Goal: Find specific page/section: Find specific page/section

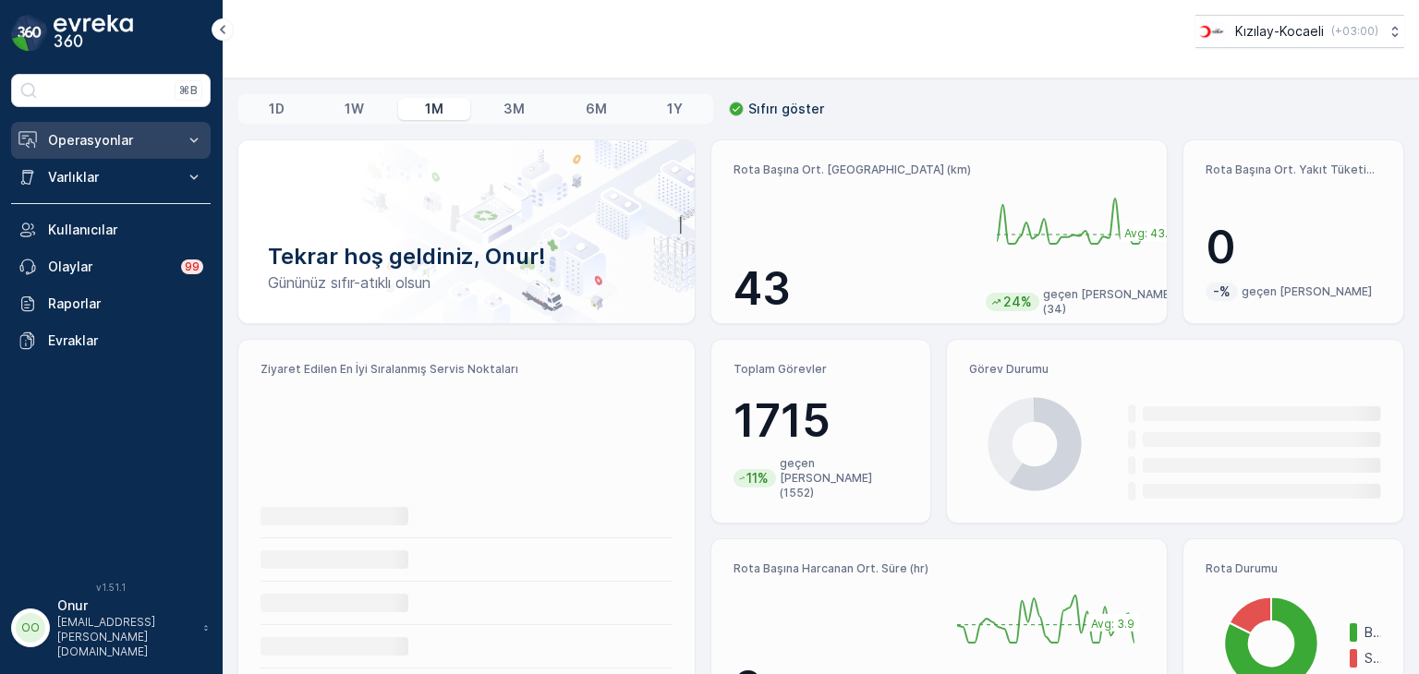
click at [98, 143] on p "Operasyonlar" at bounding box center [111, 140] width 126 height 18
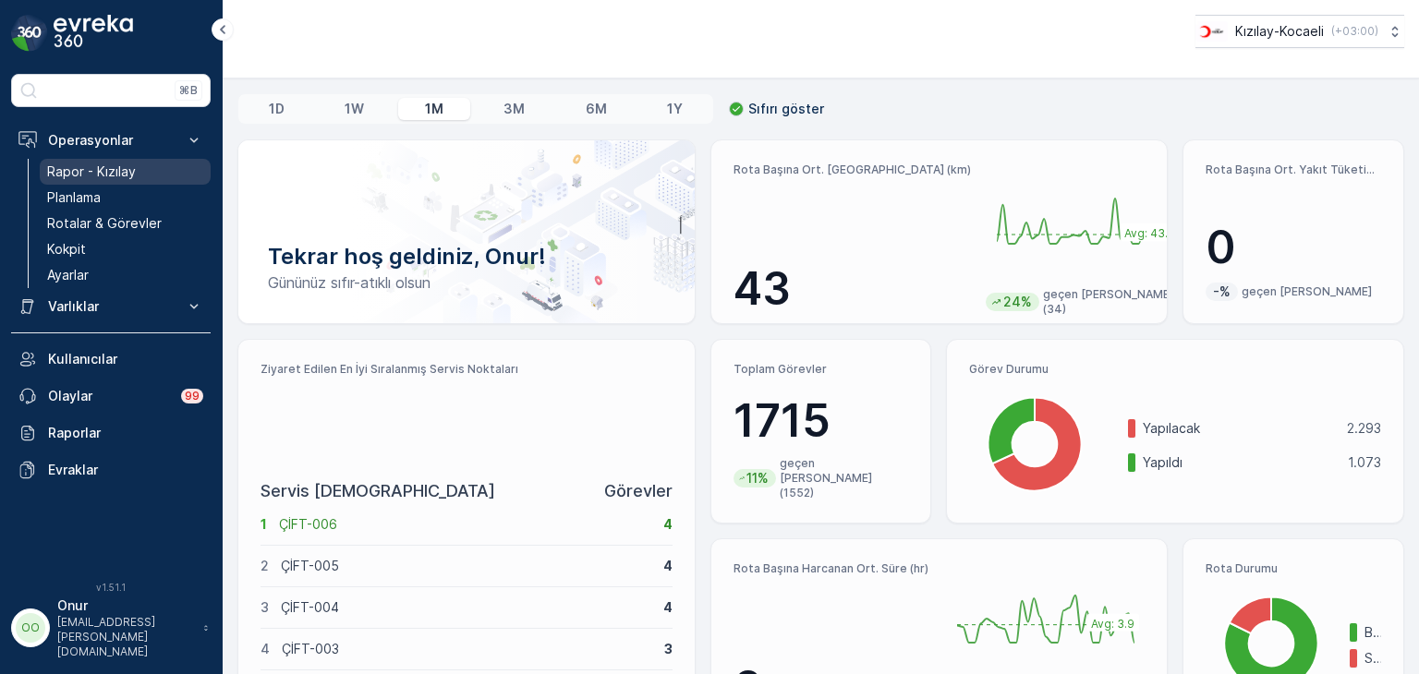
click at [107, 160] on link "Rapor - Kızılay" at bounding box center [125, 172] width 171 height 26
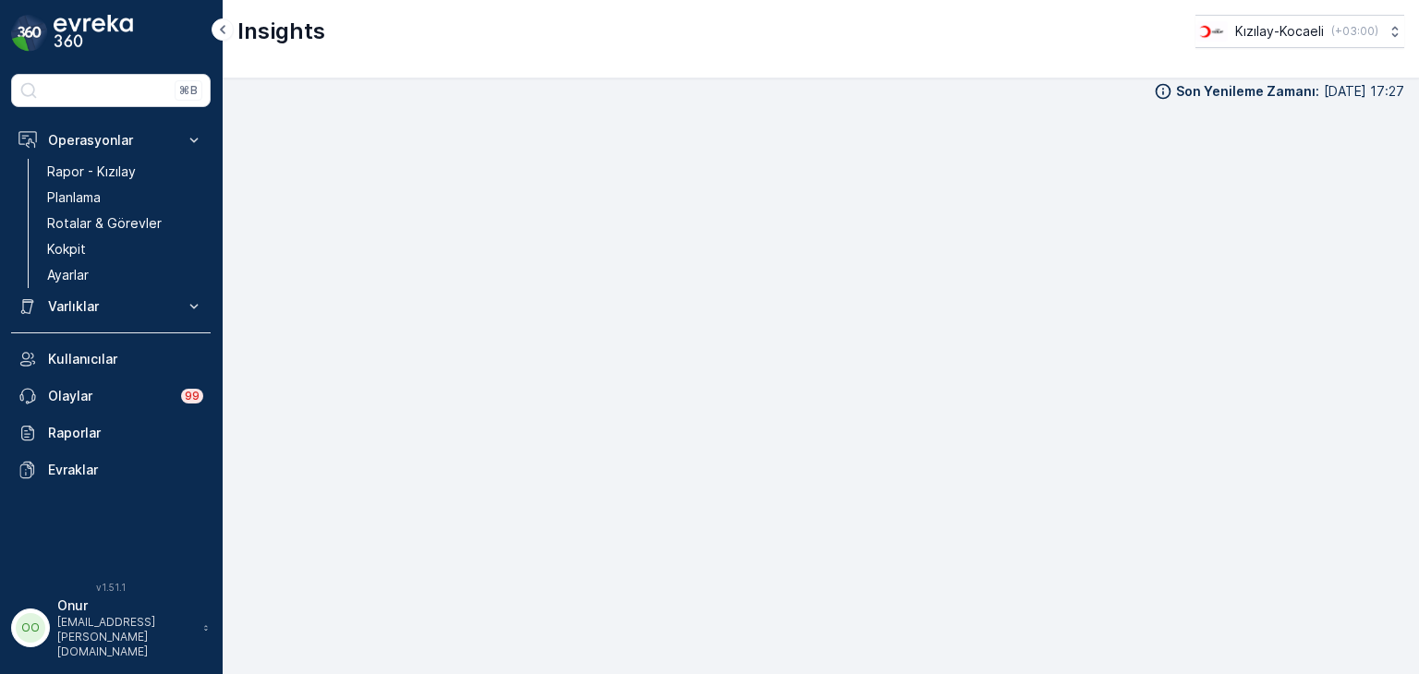
scroll to position [18, 0]
